Goal: Information Seeking & Learning: Learn about a topic

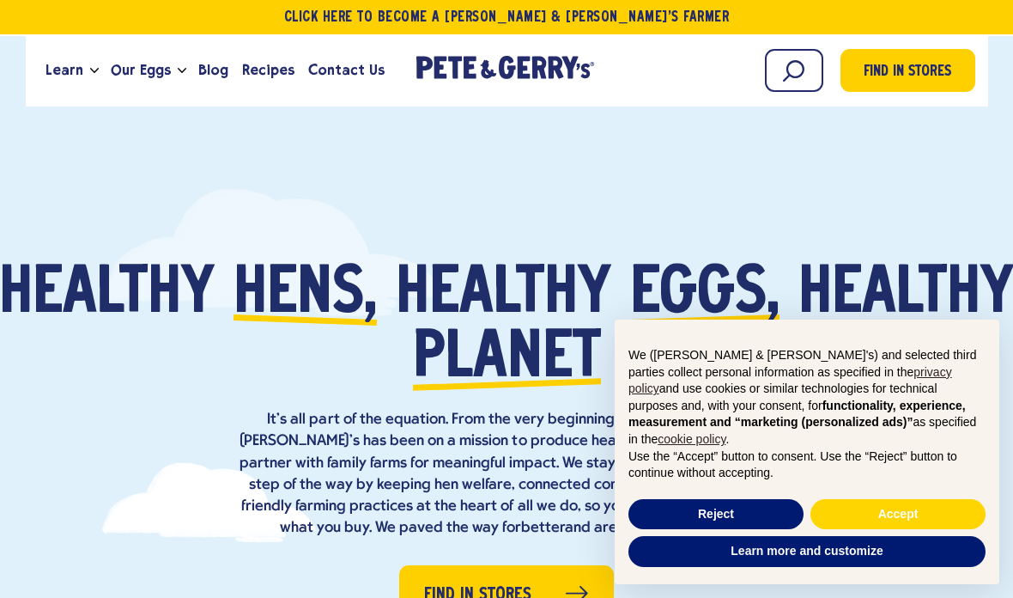
click at [617, 31] on link "Click Here To Become a [PERSON_NAME] & [PERSON_NAME]’s Farmer" at bounding box center [506, 17] width 1013 height 34
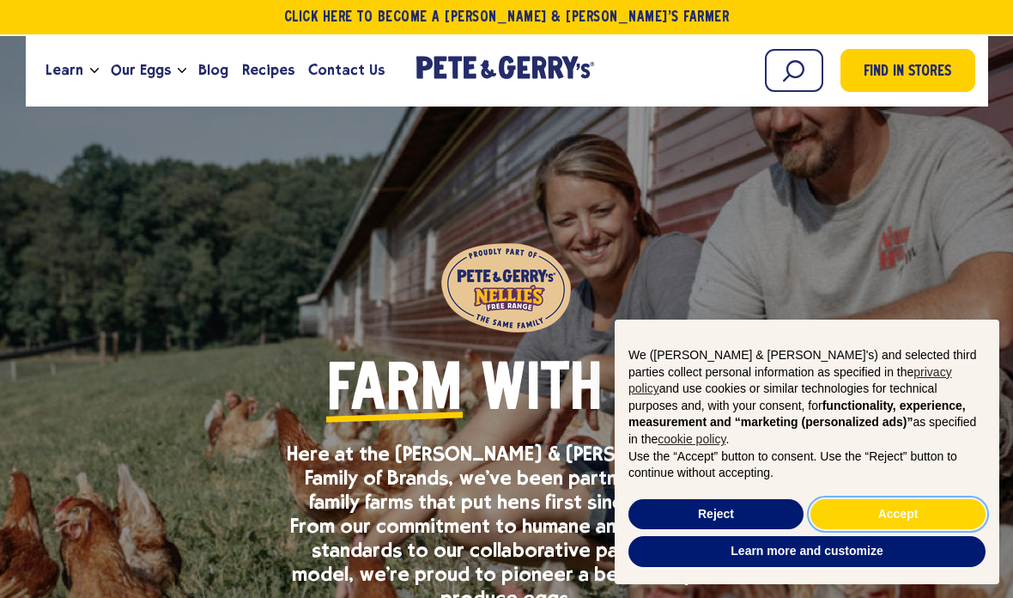
click at [923, 513] on button "Accept" at bounding box center [898, 514] width 175 height 31
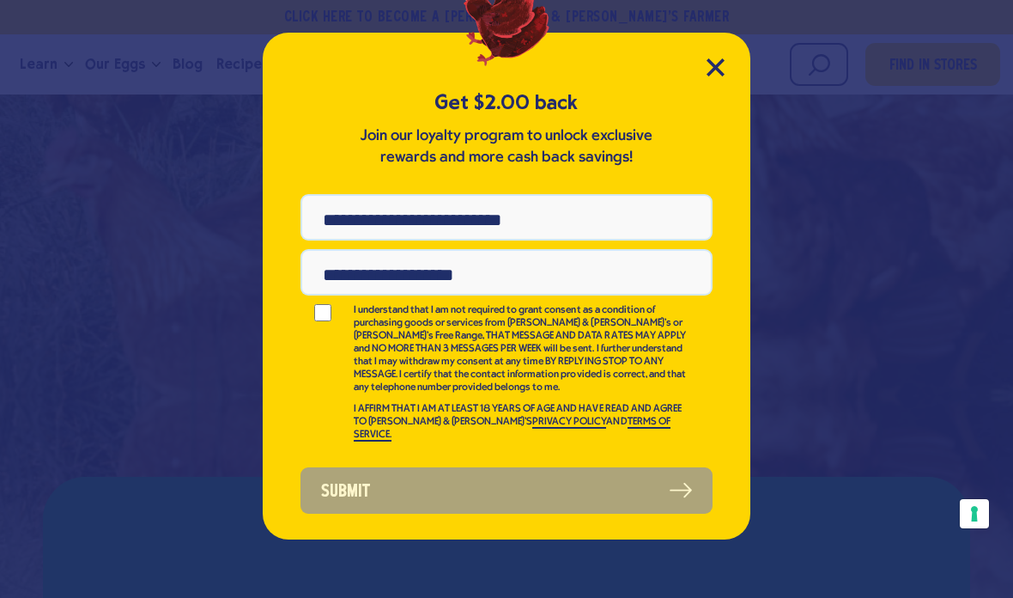
click at [707, 80] on div "Get $2.00 back Join our loyalty program to unlock exclusive rewards and more ca…" at bounding box center [507, 286] width 488 height 507
click at [709, 75] on icon "Close Modal" at bounding box center [715, 66] width 15 height 15
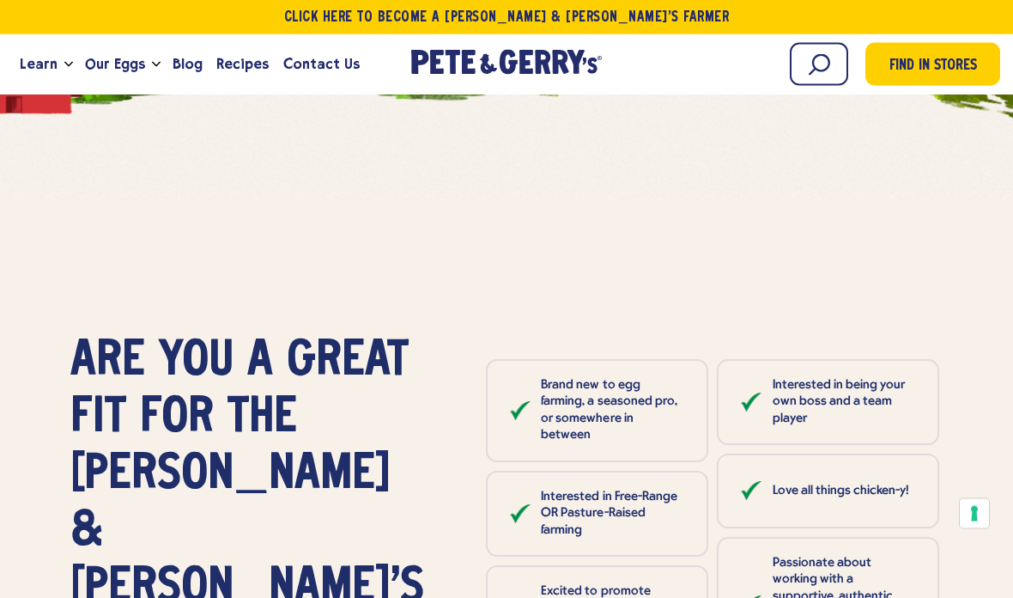
scroll to position [4576, 0]
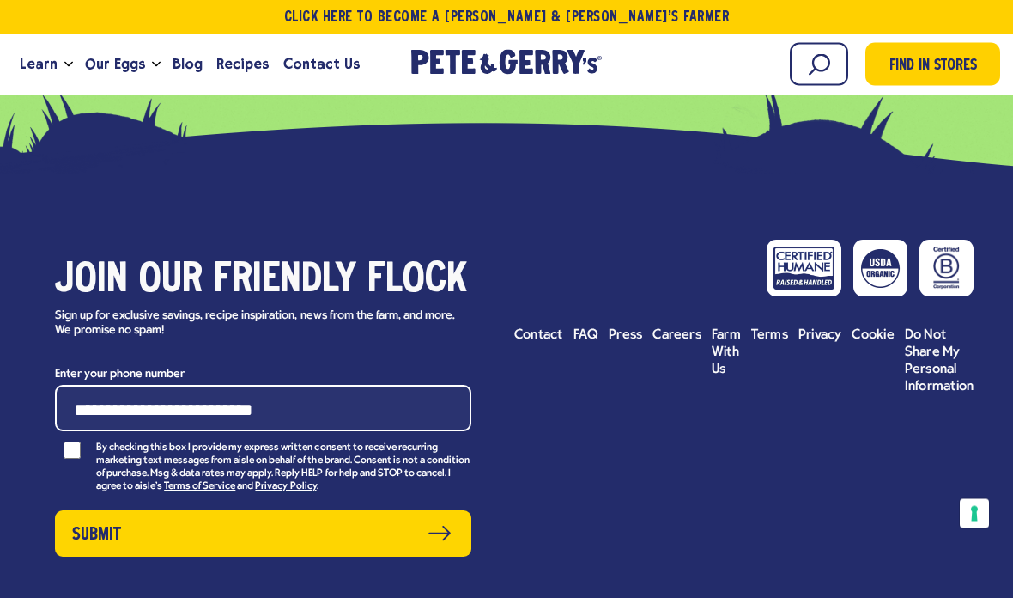
scroll to position [6951, 0]
click at [678, 328] on span "Careers" at bounding box center [677, 335] width 49 height 14
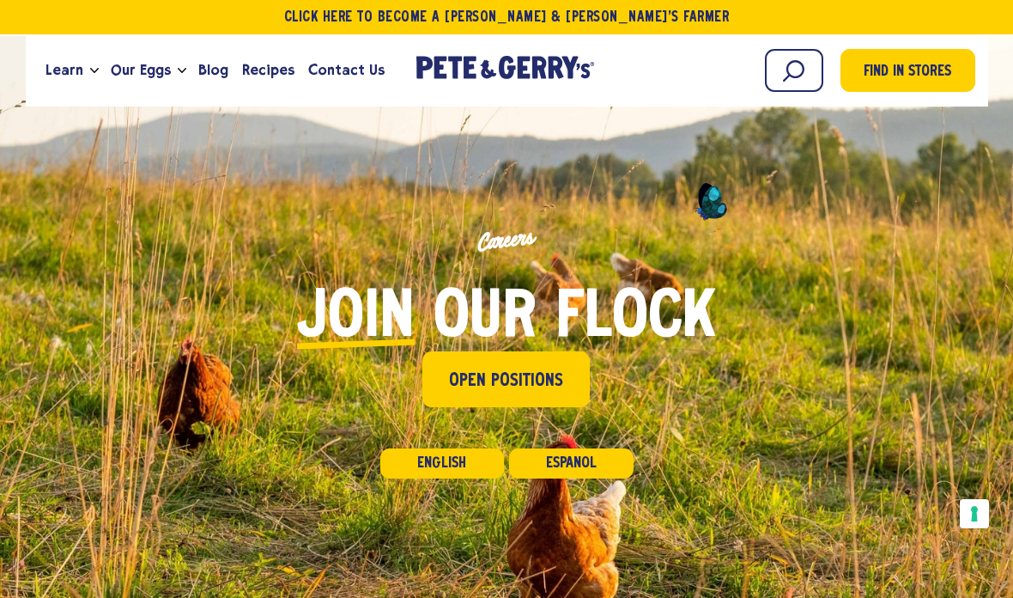
click at [461, 392] on span "Open Positions" at bounding box center [506, 381] width 114 height 27
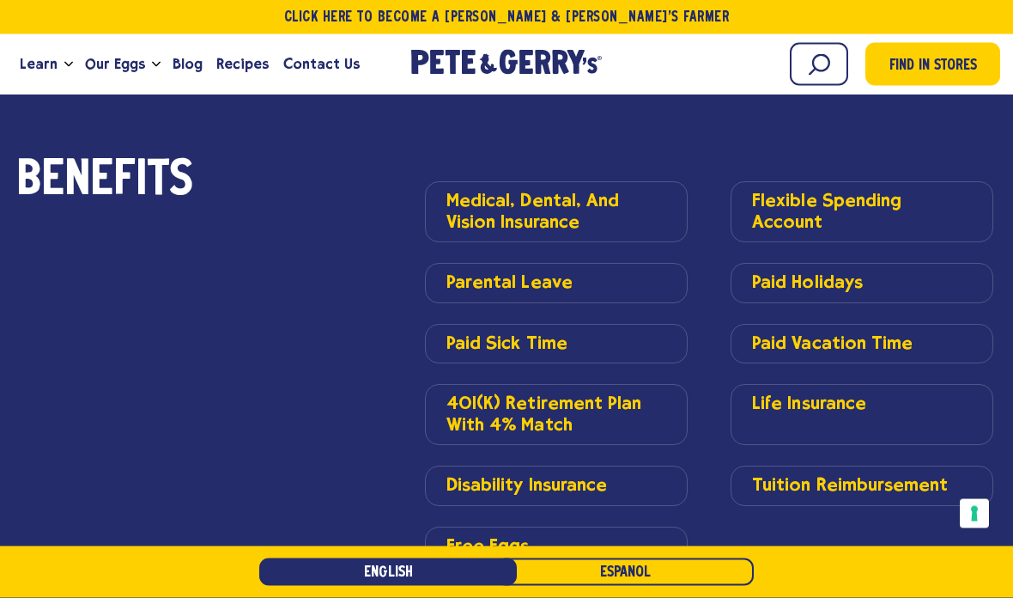
scroll to position [3084, 0]
click at [485, 534] on strong "Free Eggs" at bounding box center [488, 544] width 82 height 21
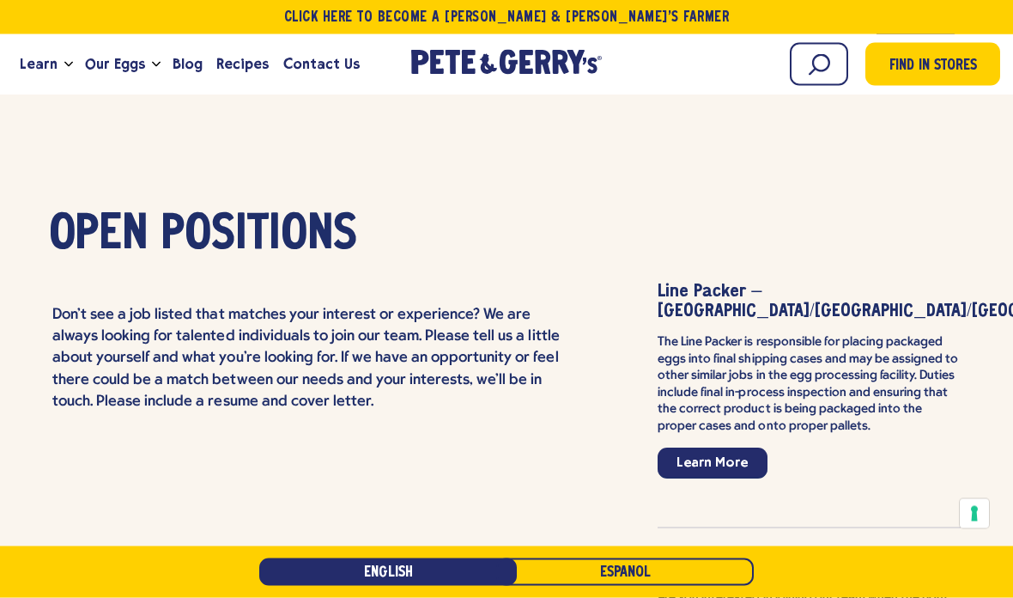
scroll to position [3890, 0]
click at [702, 448] on link "Learn More" at bounding box center [713, 463] width 110 height 31
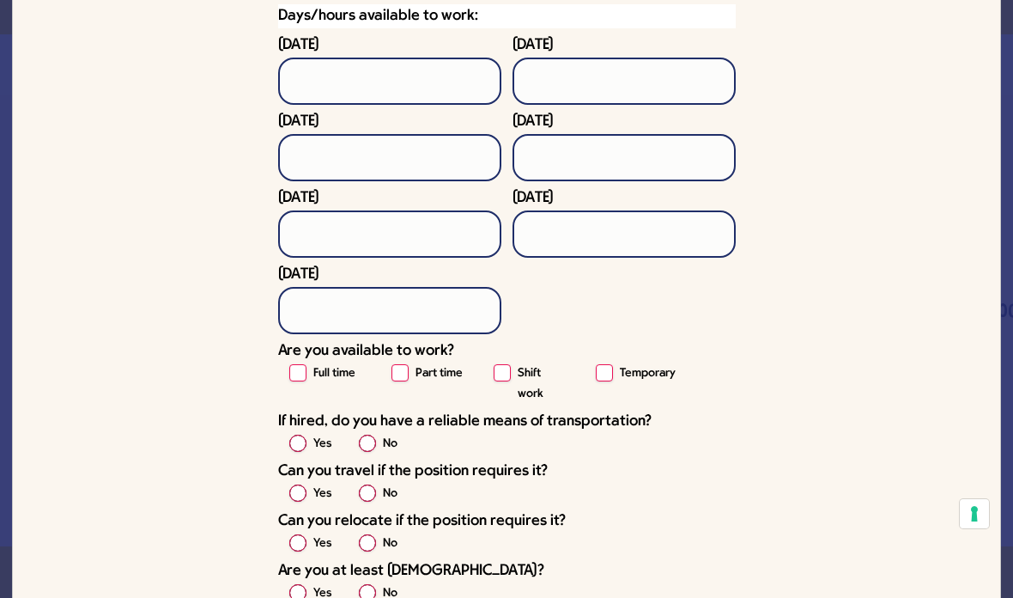
scroll to position [5337, 0]
